Goal: Task Accomplishment & Management: Manage account settings

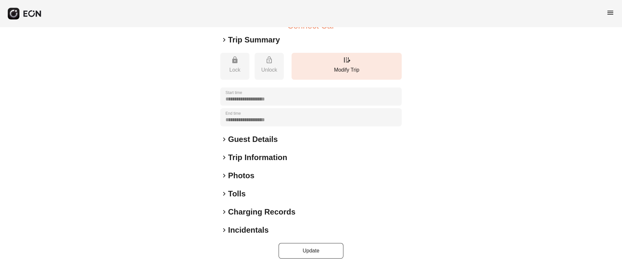
scroll to position [106, 0]
click at [271, 176] on div "keyboard_arrow_right Photos" at bounding box center [310, 175] width 181 height 10
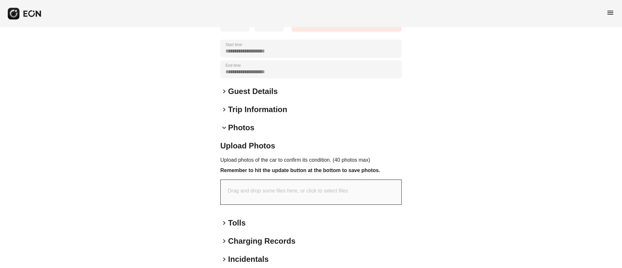
scroll to position [146, 0]
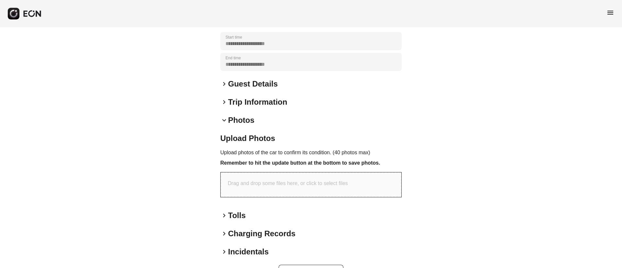
click at [268, 125] on div "keyboard_arrow_down Photos" at bounding box center [310, 120] width 181 height 10
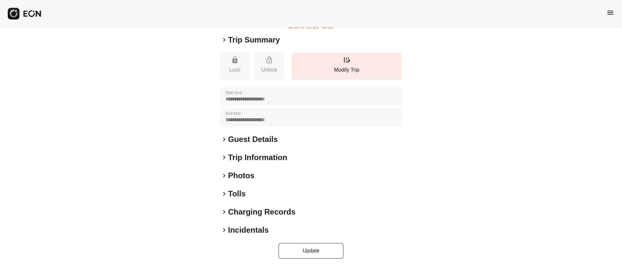
scroll to position [106, 0]
click at [265, 178] on div "keyboard_arrow_right Photos" at bounding box center [310, 175] width 181 height 10
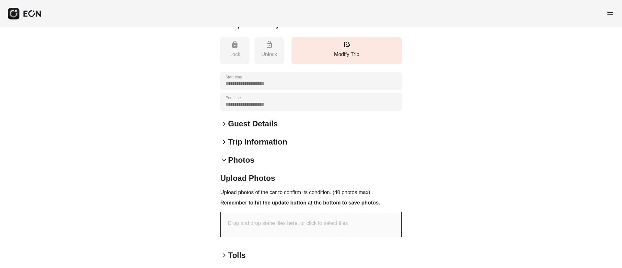
scroll to position [146, 0]
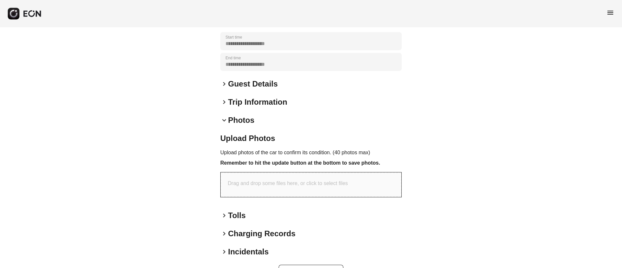
click at [295, 187] on p "Drag and drop some files here, or click to select files" at bounding box center [288, 183] width 120 height 8
type input "**********"
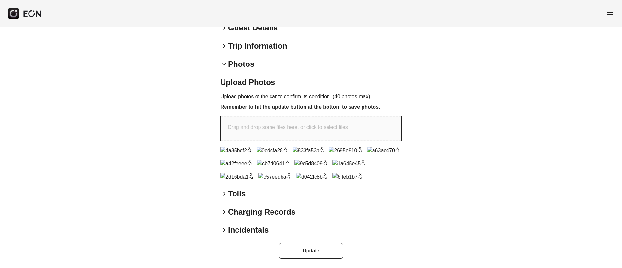
scroll to position [371, 0]
click at [316, 253] on button "Update" at bounding box center [311, 251] width 65 height 16
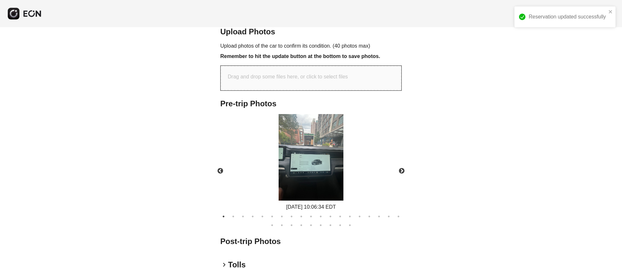
scroll to position [325, 0]
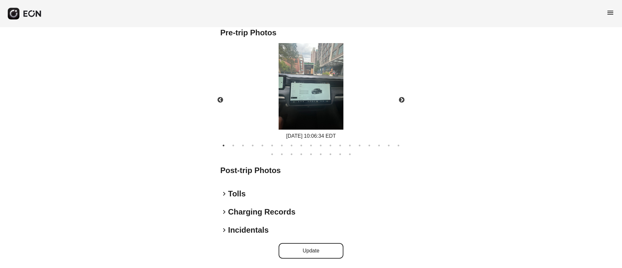
click at [321, 98] on img at bounding box center [311, 86] width 65 height 86
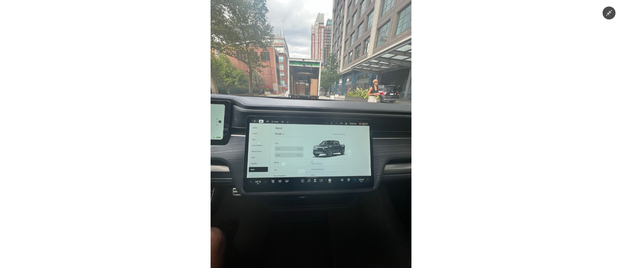
click at [357, 105] on img at bounding box center [311, 134] width 201 height 268
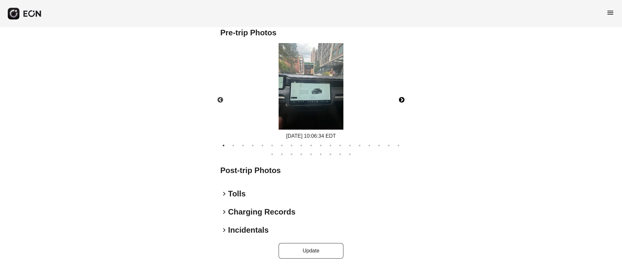
click at [405, 99] on button "Next" at bounding box center [401, 100] width 23 height 23
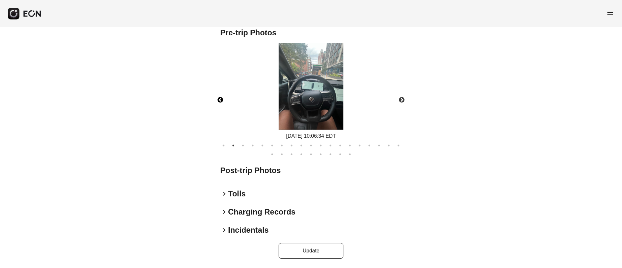
click at [224, 97] on button "Previous" at bounding box center [220, 100] width 23 height 23
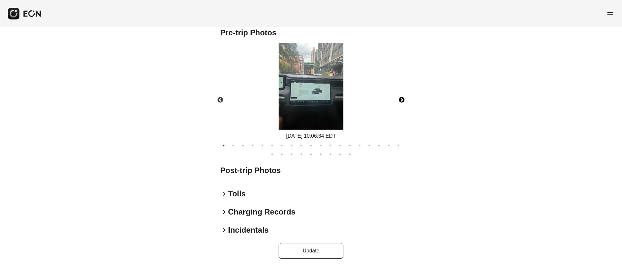
click at [402, 100] on button "Next" at bounding box center [401, 100] width 23 height 23
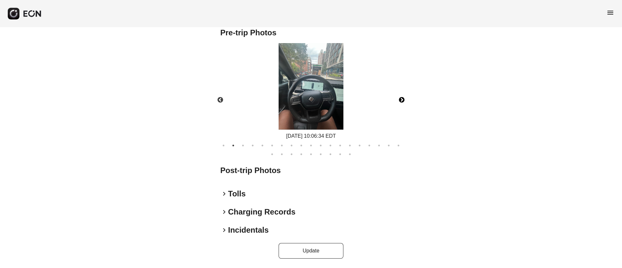
click at [321, 113] on img at bounding box center [311, 86] width 65 height 86
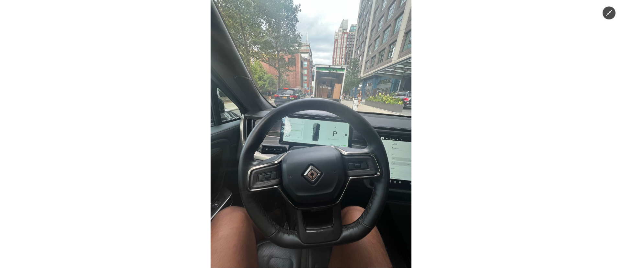
click at [346, 139] on img at bounding box center [311, 134] width 201 height 268
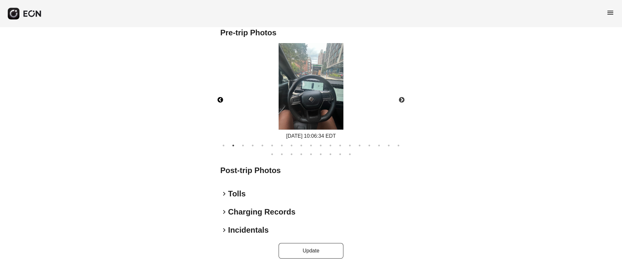
click at [220, 100] on button "Previous" at bounding box center [220, 100] width 23 height 23
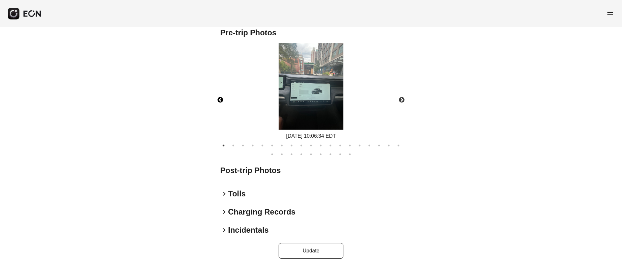
click at [322, 90] on img at bounding box center [311, 86] width 65 height 86
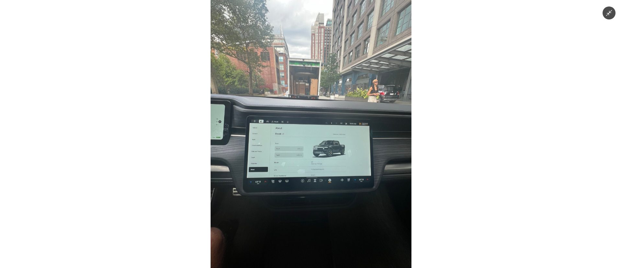
click at [340, 127] on img at bounding box center [311, 134] width 201 height 268
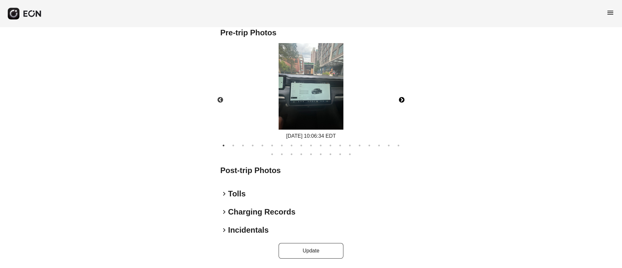
click at [394, 103] on button "Next" at bounding box center [401, 100] width 23 height 23
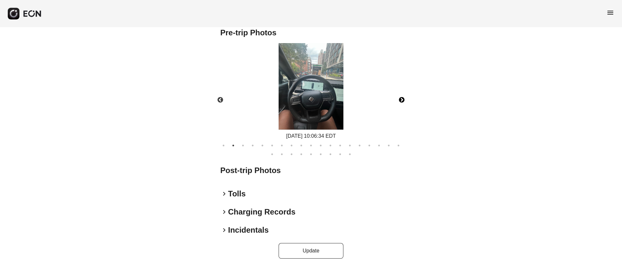
click at [401, 101] on button "Next" at bounding box center [401, 100] width 23 height 23
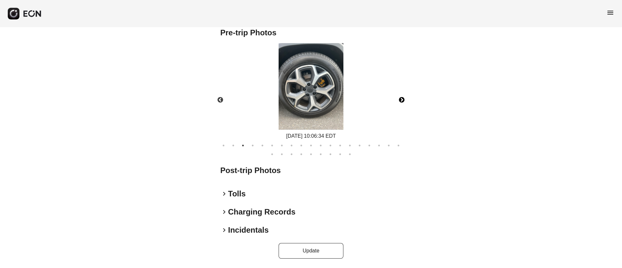
click at [400, 101] on button "Next" at bounding box center [401, 100] width 23 height 23
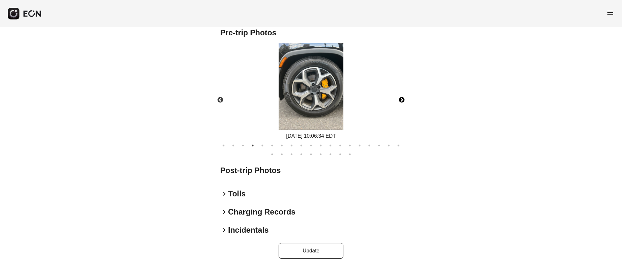
click at [400, 101] on button "Next" at bounding box center [401, 100] width 23 height 23
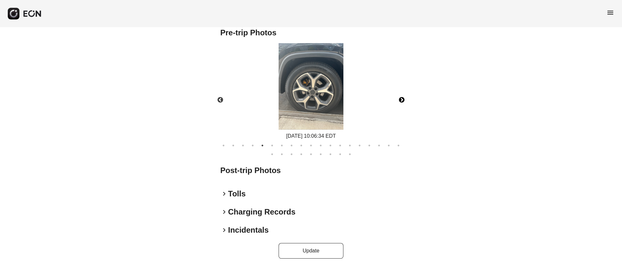
click at [400, 101] on button "Next" at bounding box center [401, 100] width 23 height 23
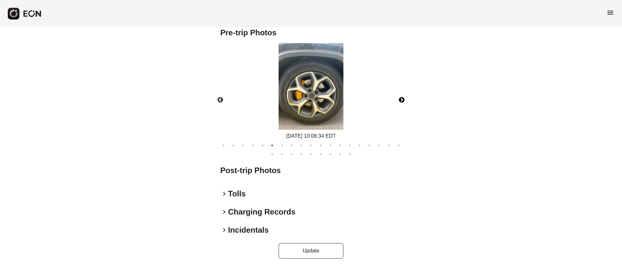
click at [400, 101] on button "Next" at bounding box center [401, 100] width 23 height 23
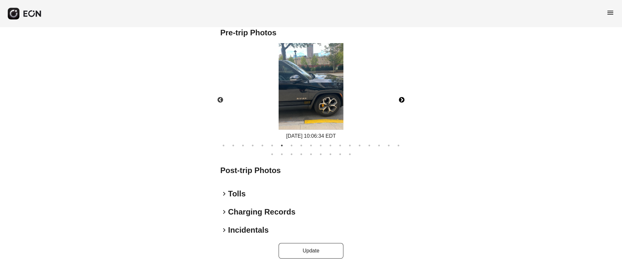
click at [400, 101] on button "Next" at bounding box center [401, 100] width 23 height 23
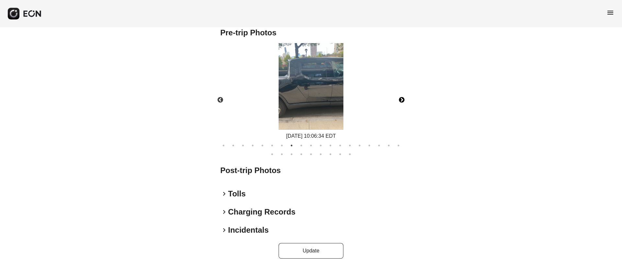
click at [400, 101] on button "Next" at bounding box center [401, 100] width 23 height 23
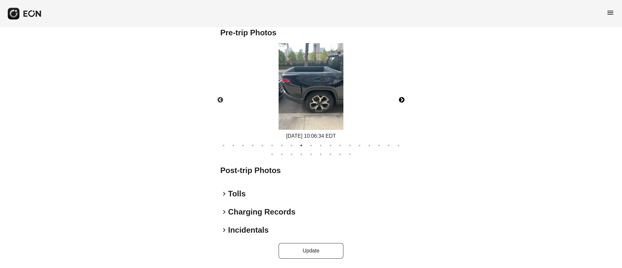
click at [400, 101] on button "Next" at bounding box center [401, 100] width 23 height 23
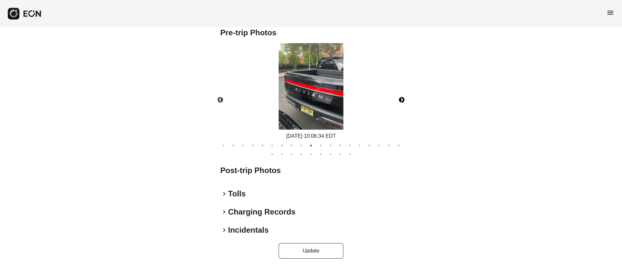
click at [400, 101] on button "Next" at bounding box center [401, 100] width 23 height 23
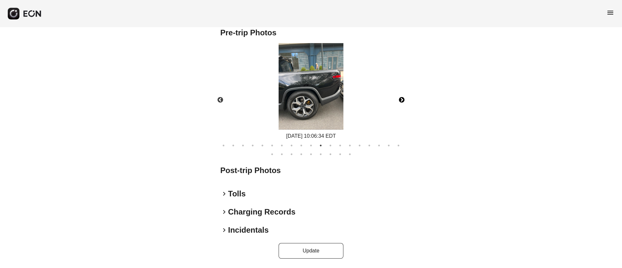
click at [400, 101] on button "Next" at bounding box center [401, 100] width 23 height 23
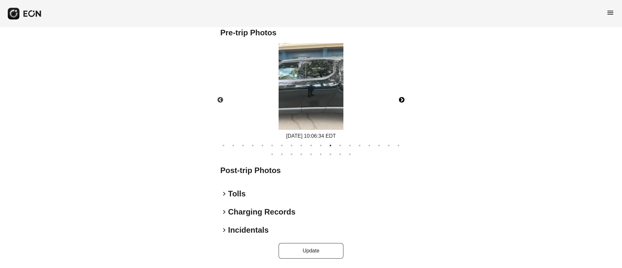
click at [400, 101] on button "Next" at bounding box center [401, 100] width 23 height 23
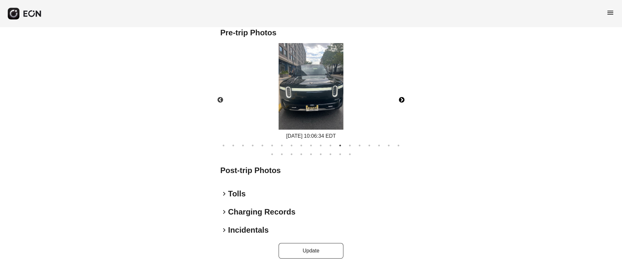
click at [400, 101] on button "Next" at bounding box center [401, 100] width 23 height 23
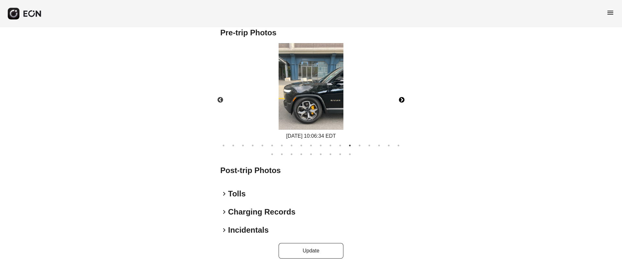
click at [400, 101] on button "Next" at bounding box center [401, 100] width 23 height 23
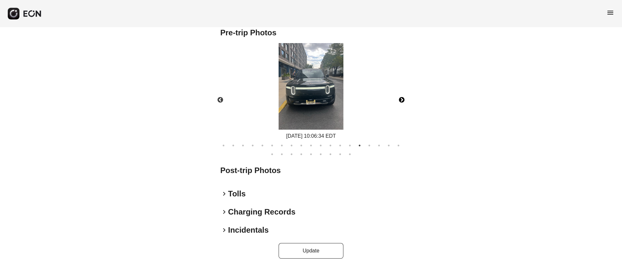
click at [400, 101] on button "Next" at bounding box center [401, 100] width 23 height 23
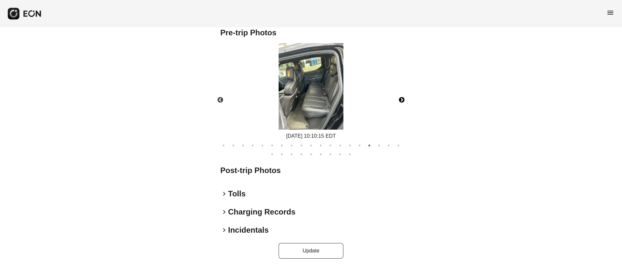
click at [400, 101] on button "Next" at bounding box center [401, 100] width 23 height 23
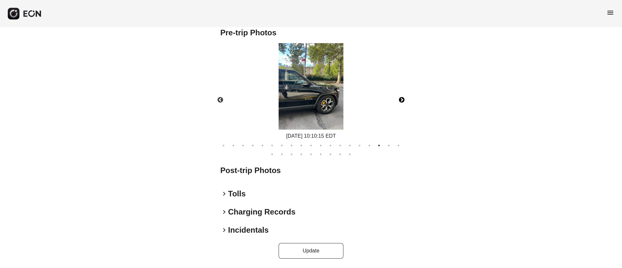
click at [400, 101] on button "Next" at bounding box center [401, 100] width 23 height 23
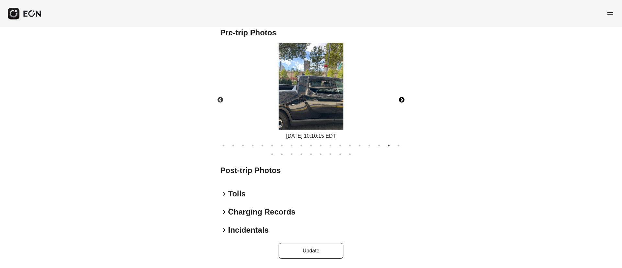
click at [400, 101] on button "Next" at bounding box center [401, 100] width 23 height 23
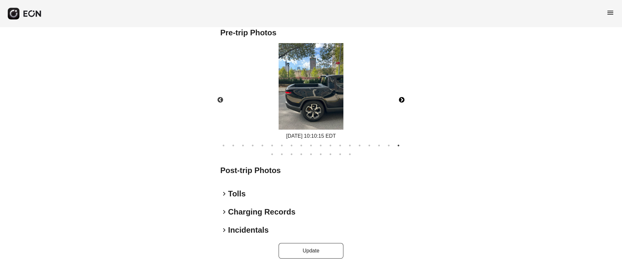
click at [400, 101] on button "Next" at bounding box center [401, 100] width 23 height 23
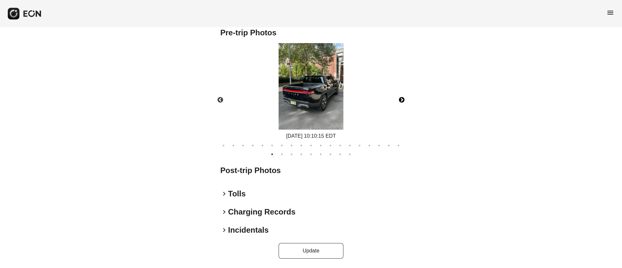
click at [400, 101] on button "Next" at bounding box center [401, 100] width 23 height 23
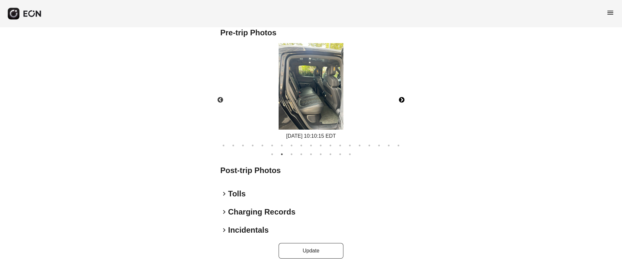
click at [400, 101] on button "Next" at bounding box center [401, 100] width 23 height 23
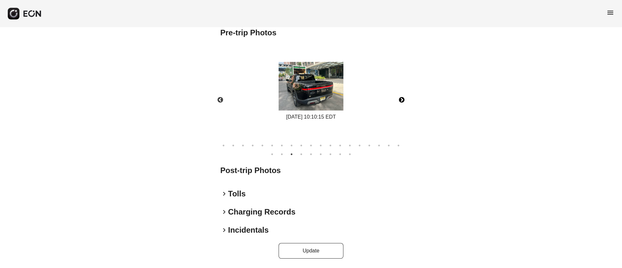
click at [400, 101] on button "Next" at bounding box center [401, 100] width 23 height 23
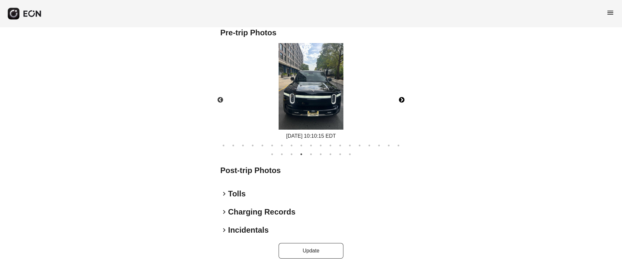
click at [400, 101] on button "Next" at bounding box center [401, 100] width 23 height 23
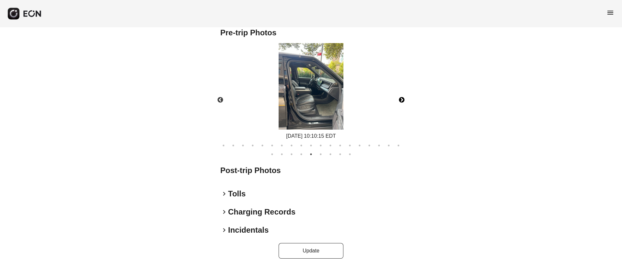
click at [400, 101] on button "Next" at bounding box center [401, 100] width 23 height 23
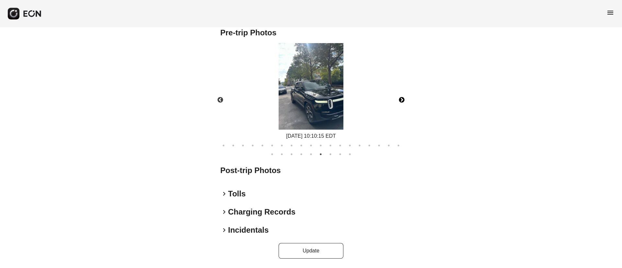
click at [400, 101] on button "Next" at bounding box center [401, 100] width 23 height 23
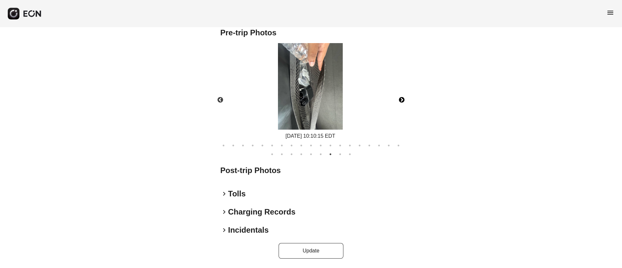
click at [327, 101] on img at bounding box center [310, 86] width 65 height 86
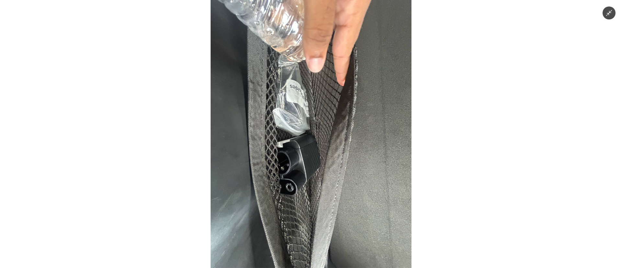
click at [326, 101] on img at bounding box center [311, 134] width 201 height 268
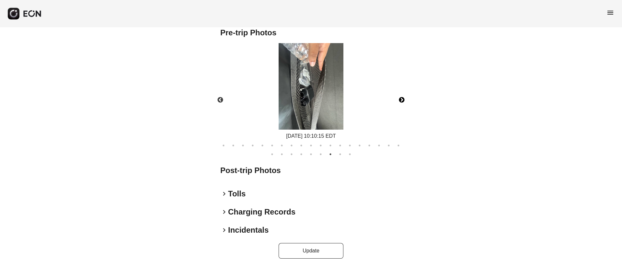
click at [401, 99] on button "Next" at bounding box center [401, 100] width 23 height 23
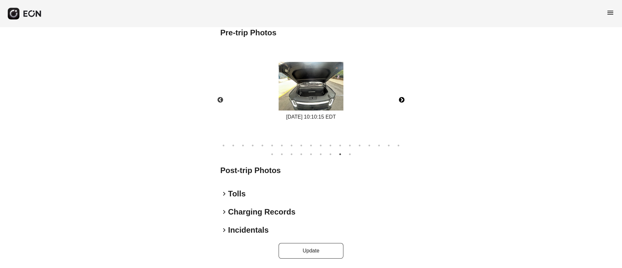
click at [307, 91] on img at bounding box center [311, 86] width 65 height 49
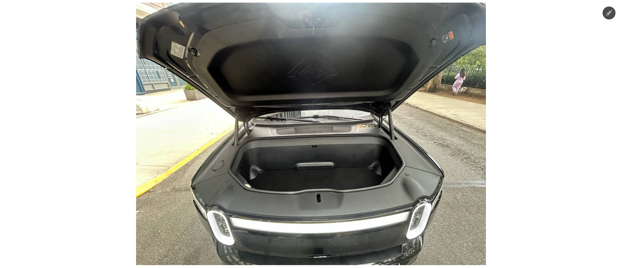
click at [358, 111] on img at bounding box center [311, 134] width 350 height 262
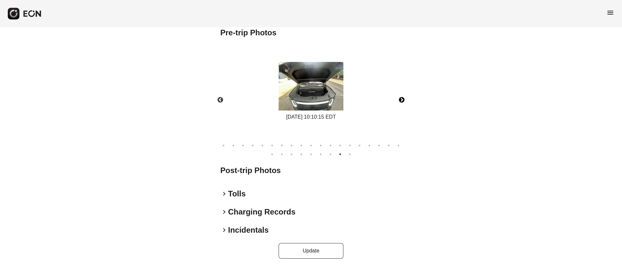
click at [400, 101] on button "Next" at bounding box center [401, 100] width 23 height 23
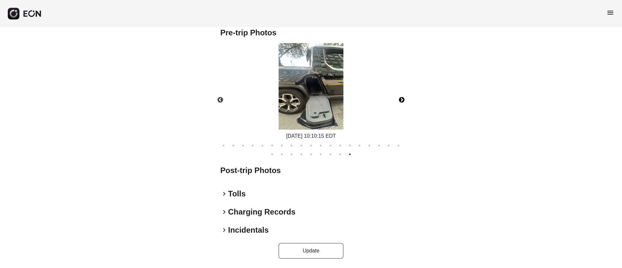
click at [400, 101] on button "Next" at bounding box center [401, 100] width 23 height 23
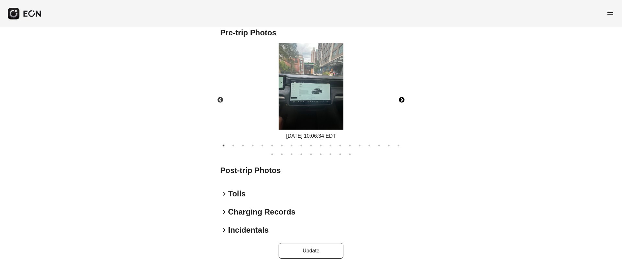
click at [309, 95] on img at bounding box center [311, 86] width 65 height 86
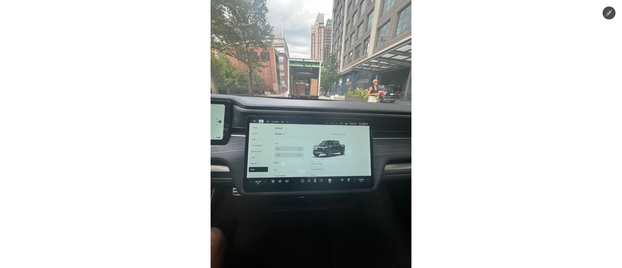
click at [335, 143] on img at bounding box center [311, 134] width 201 height 268
